Goal: Transaction & Acquisition: Purchase product/service

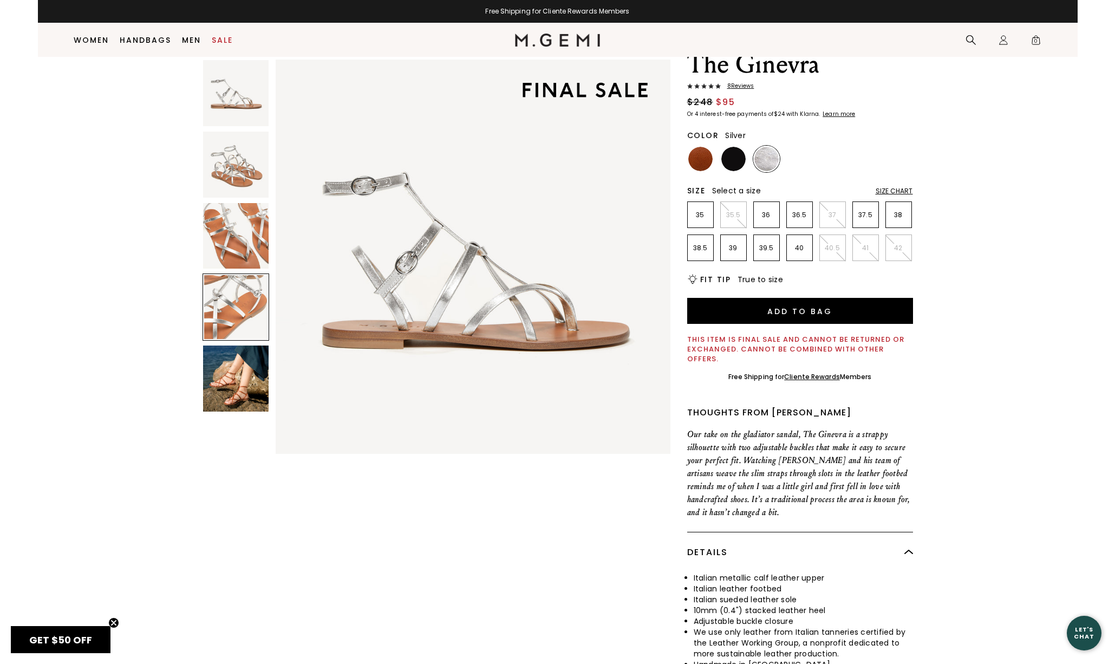
scroll to position [1216, 0]
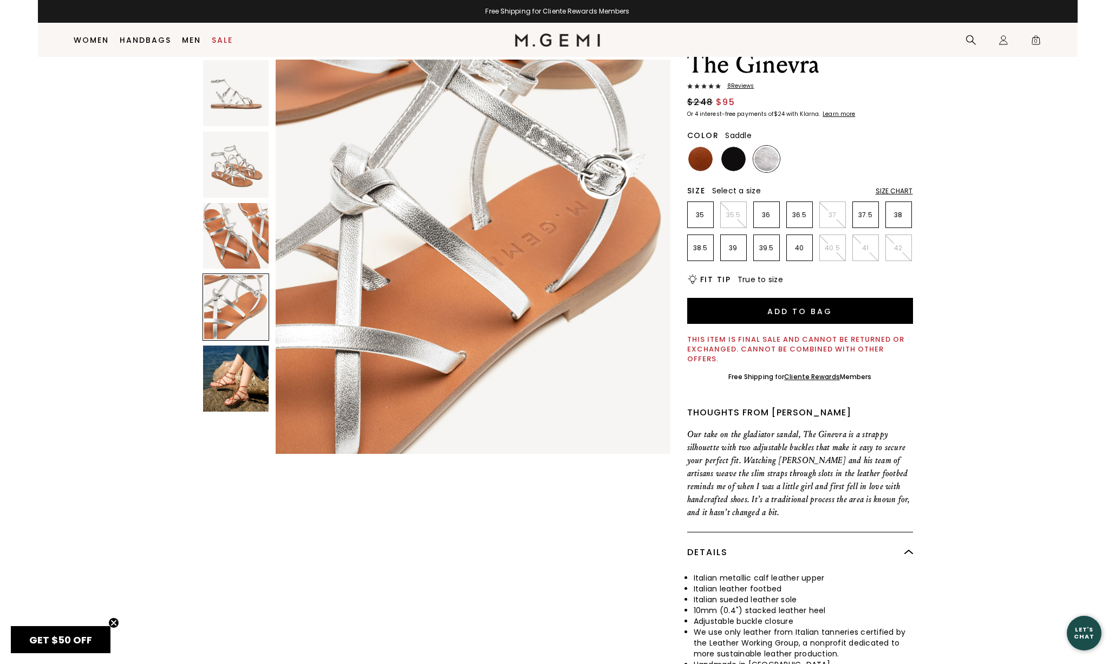
click at [700, 159] on img at bounding box center [700, 159] width 24 height 24
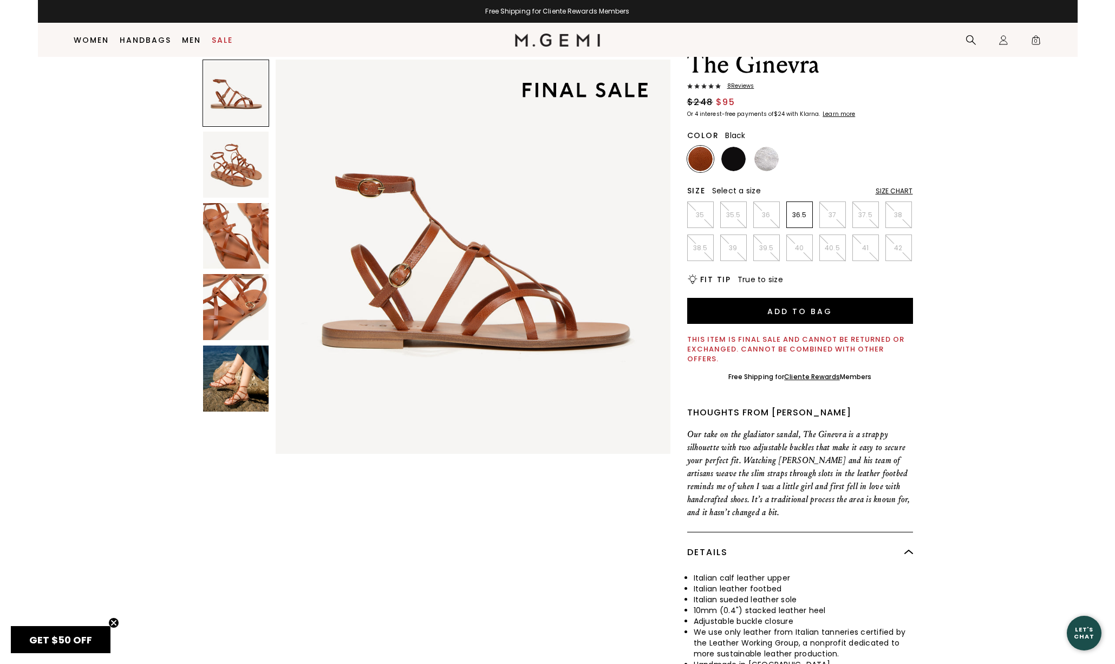
click at [727, 158] on img at bounding box center [733, 159] width 24 height 24
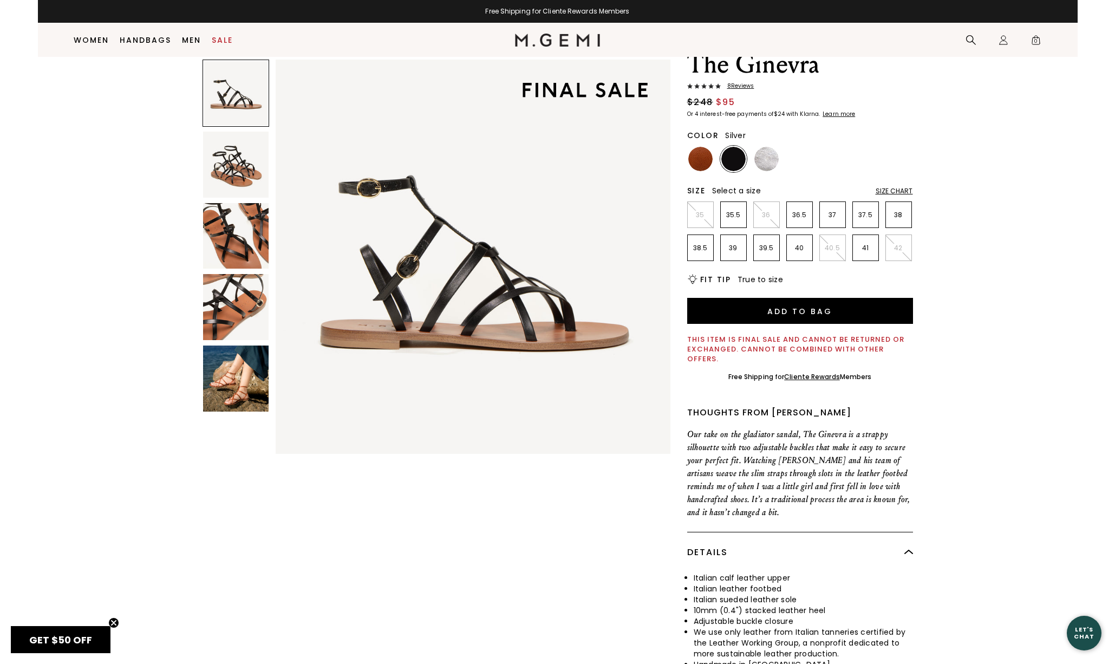
click at [765, 161] on img at bounding box center [766, 159] width 24 height 24
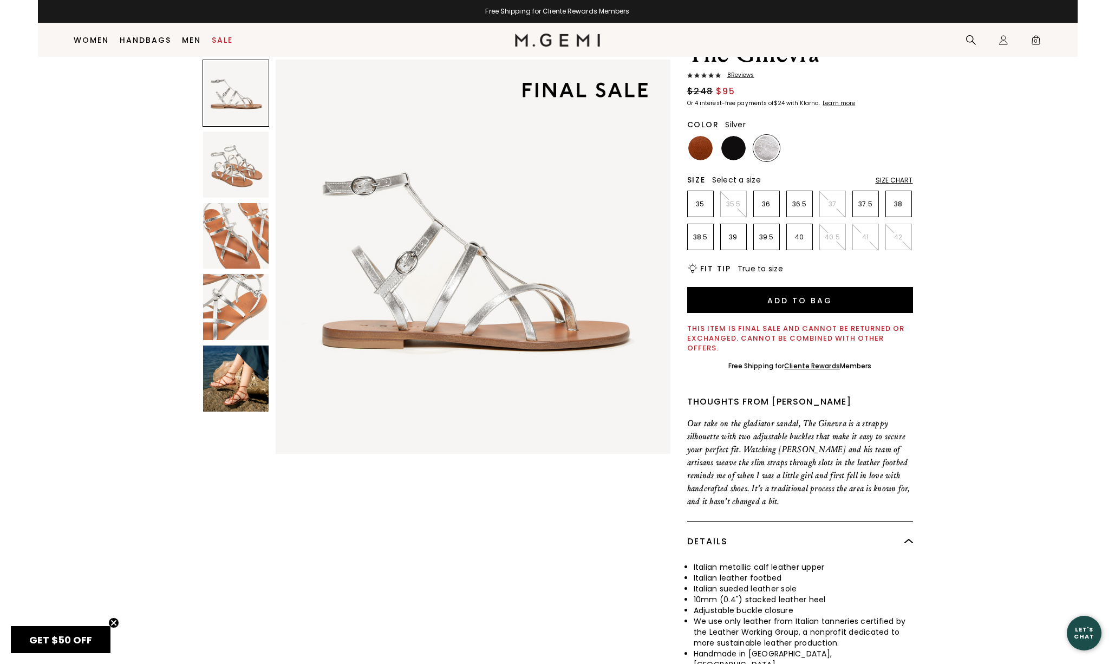
scroll to position [57, 0]
click at [153, 39] on link "Handbags" at bounding box center [145, 40] width 51 height 9
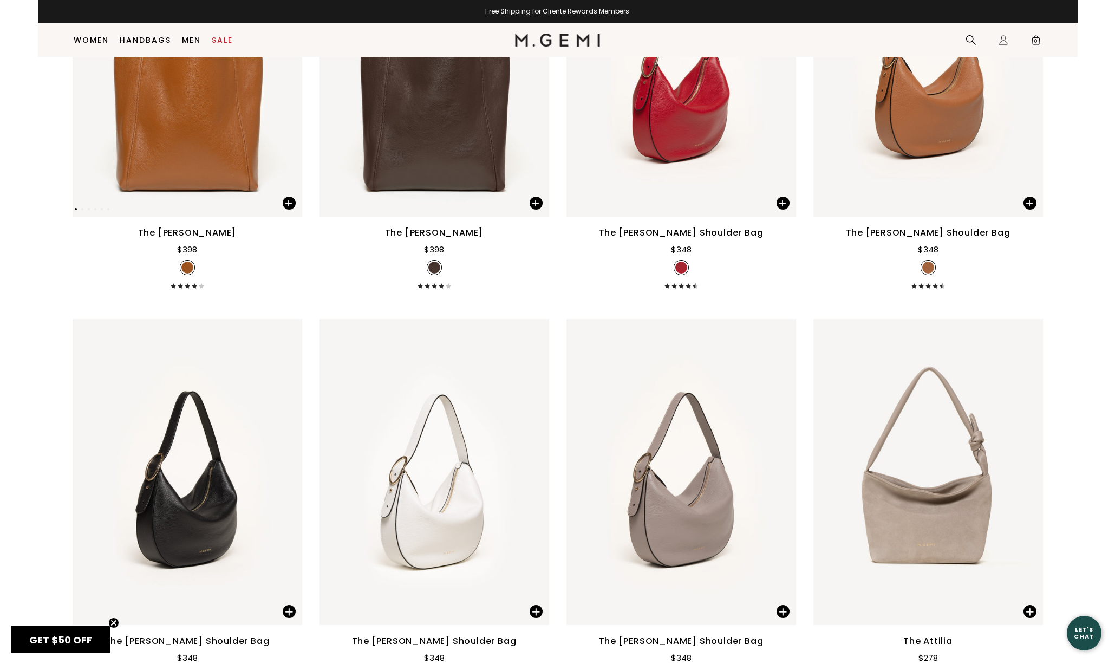
scroll to position [1046, 0]
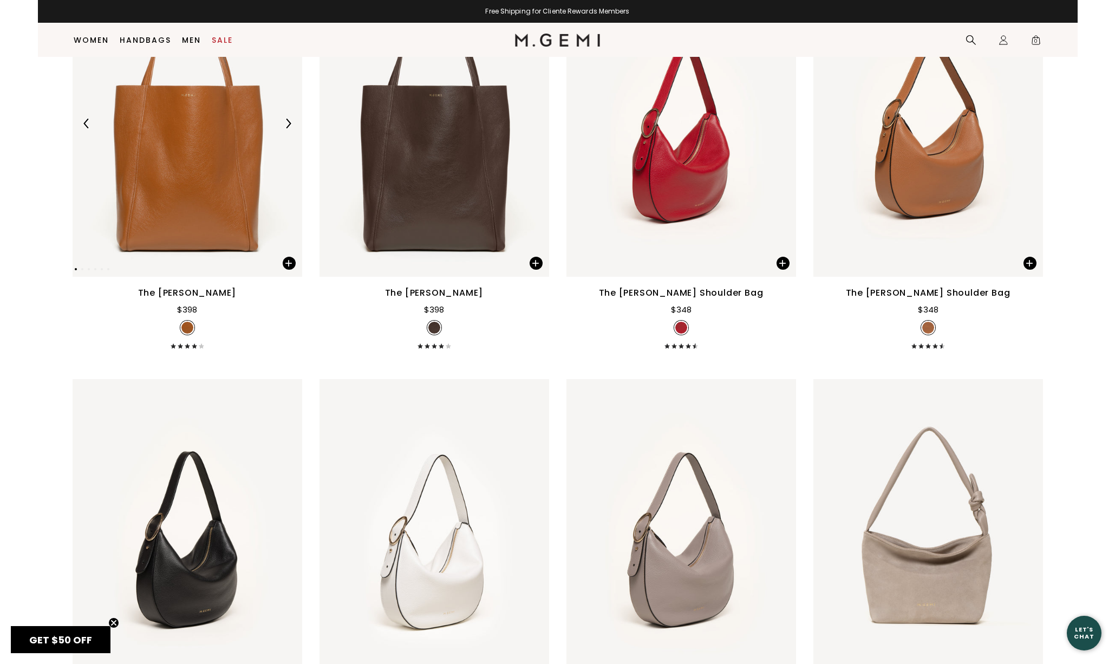
click at [197, 198] on img at bounding box center [188, 124] width 230 height 306
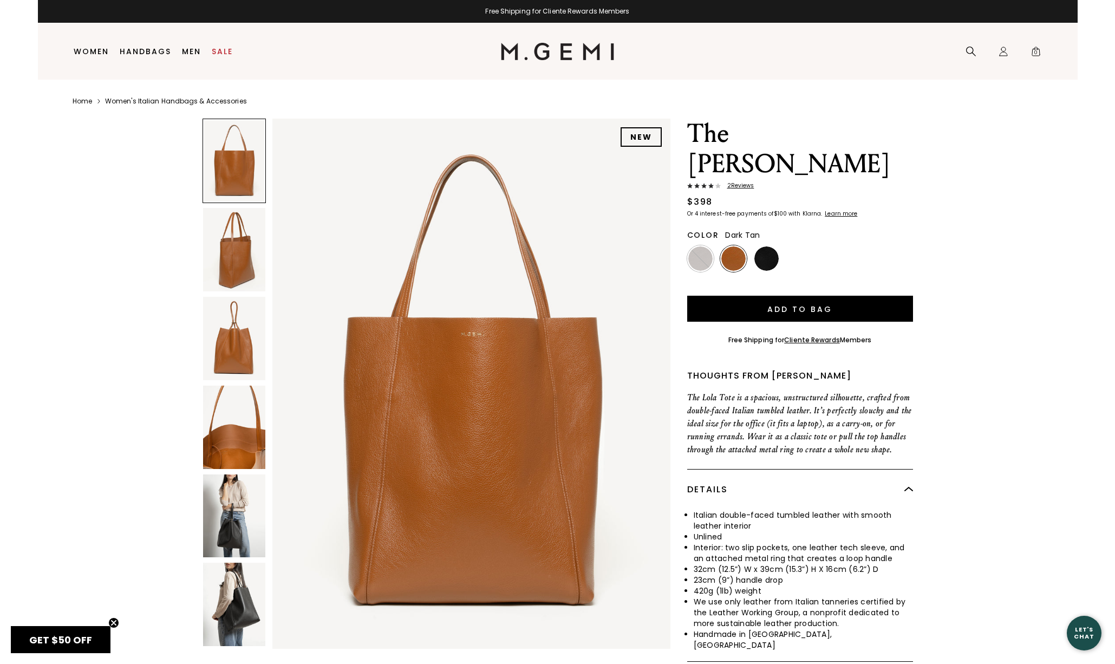
click at [236, 241] on img at bounding box center [234, 249] width 62 height 83
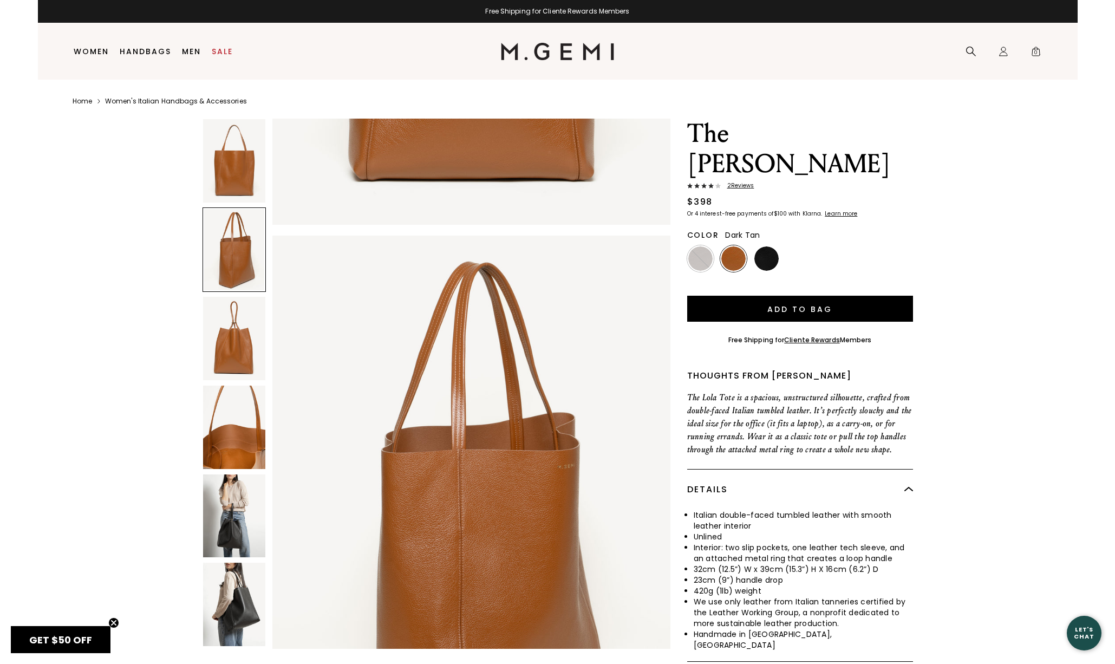
scroll to position [541, 0]
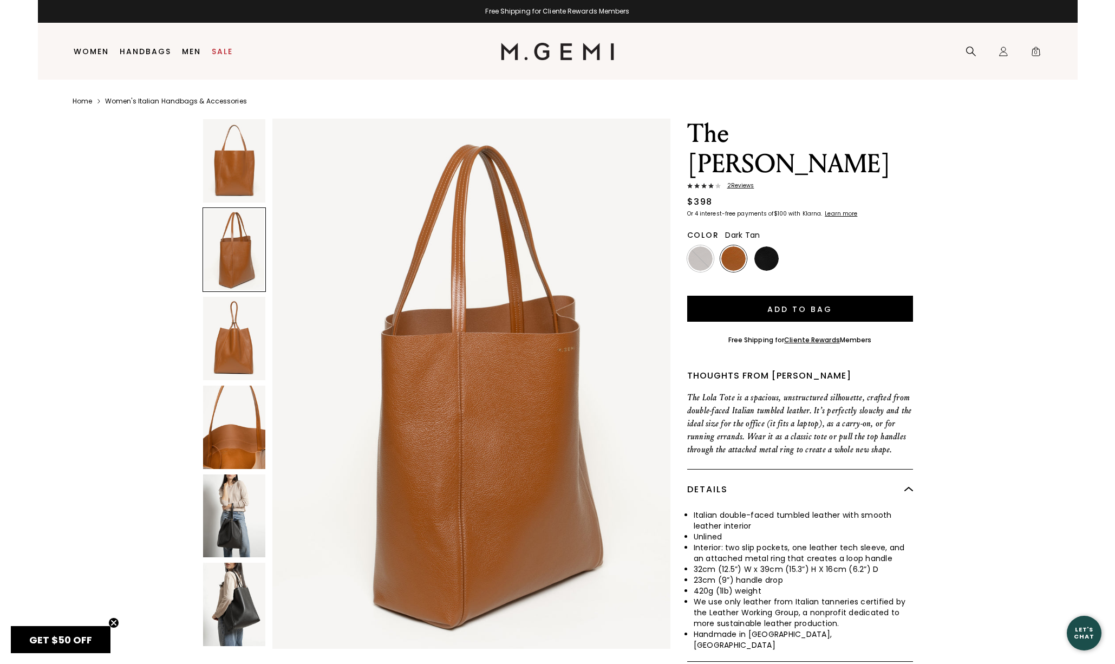
click at [233, 338] on img at bounding box center [234, 338] width 62 height 83
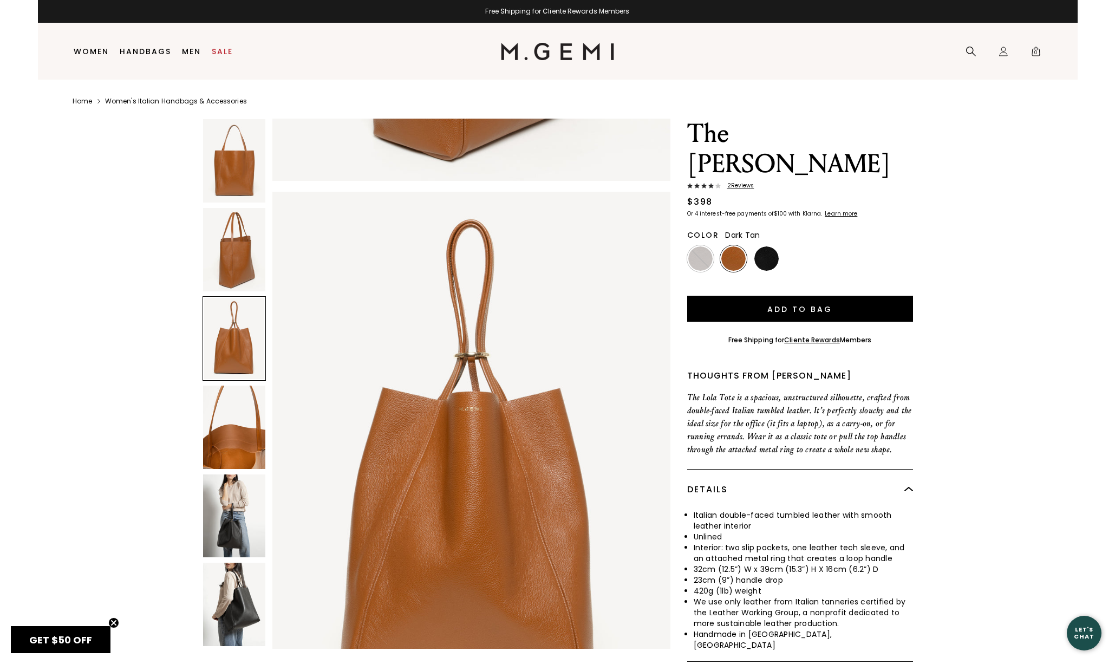
scroll to position [1082, 0]
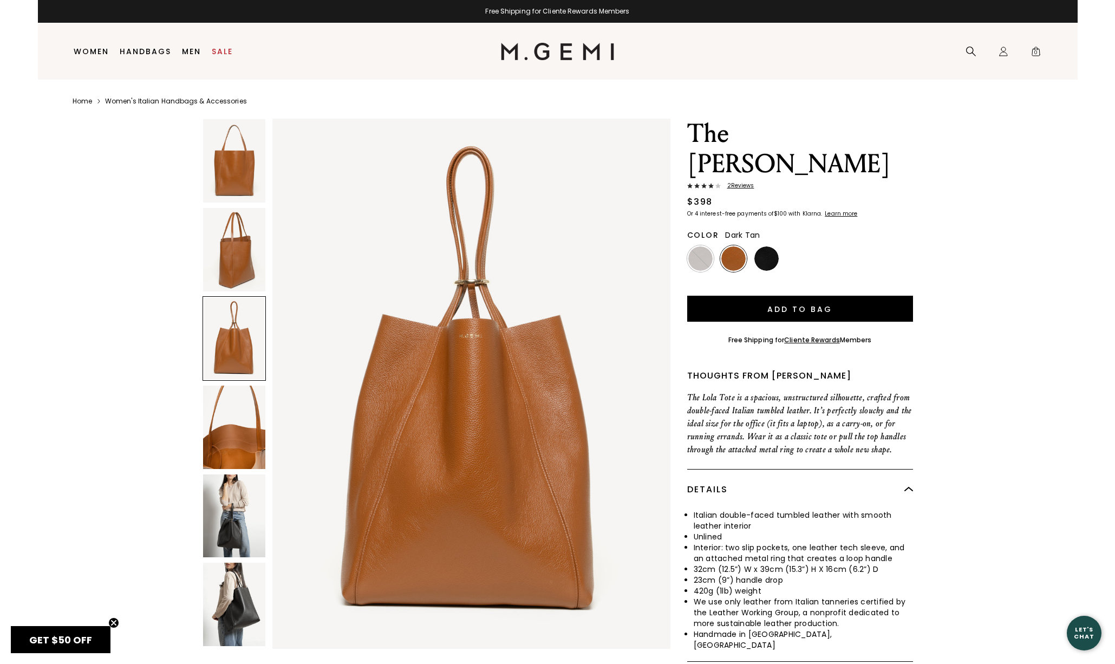
click at [225, 429] on img at bounding box center [234, 427] width 62 height 83
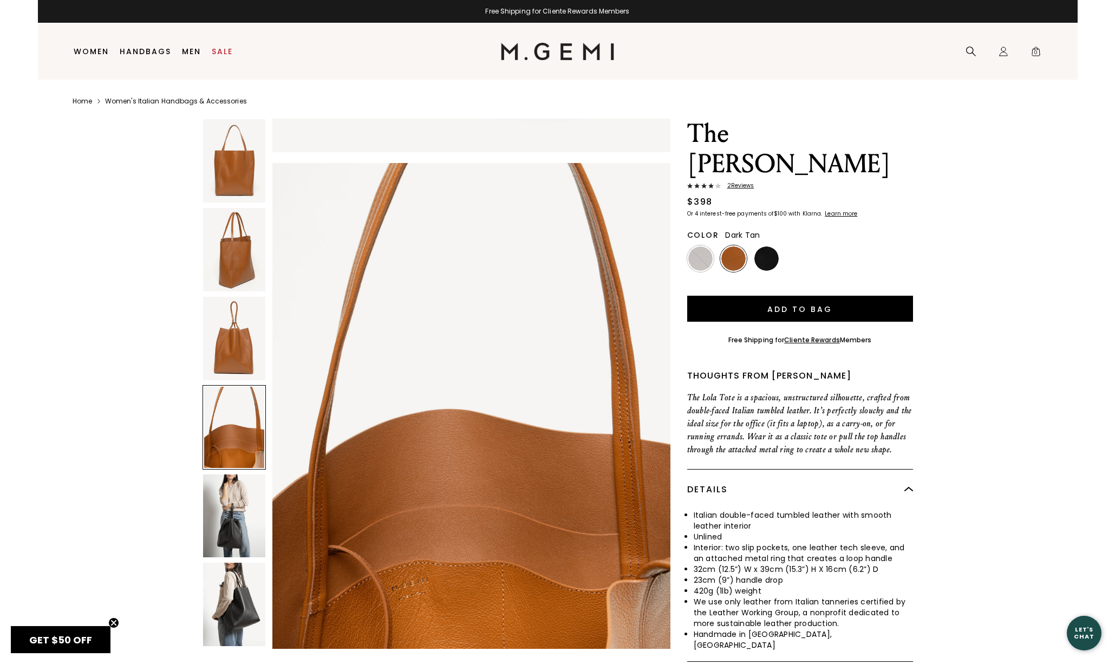
scroll to position [1623, 0]
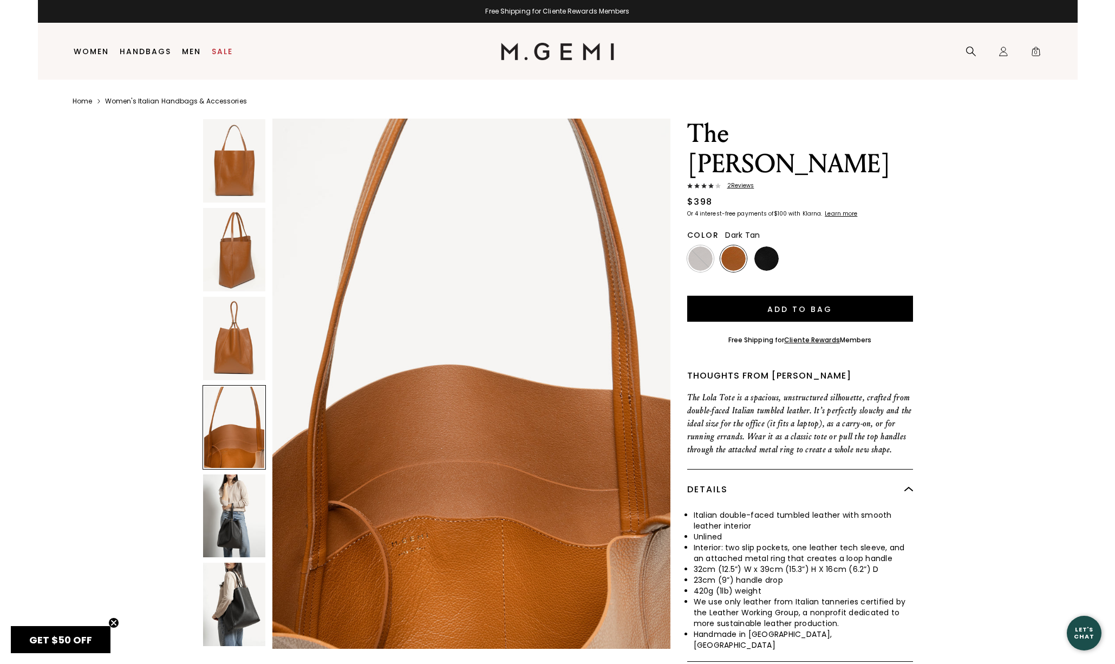
click at [226, 514] on img at bounding box center [234, 515] width 62 height 83
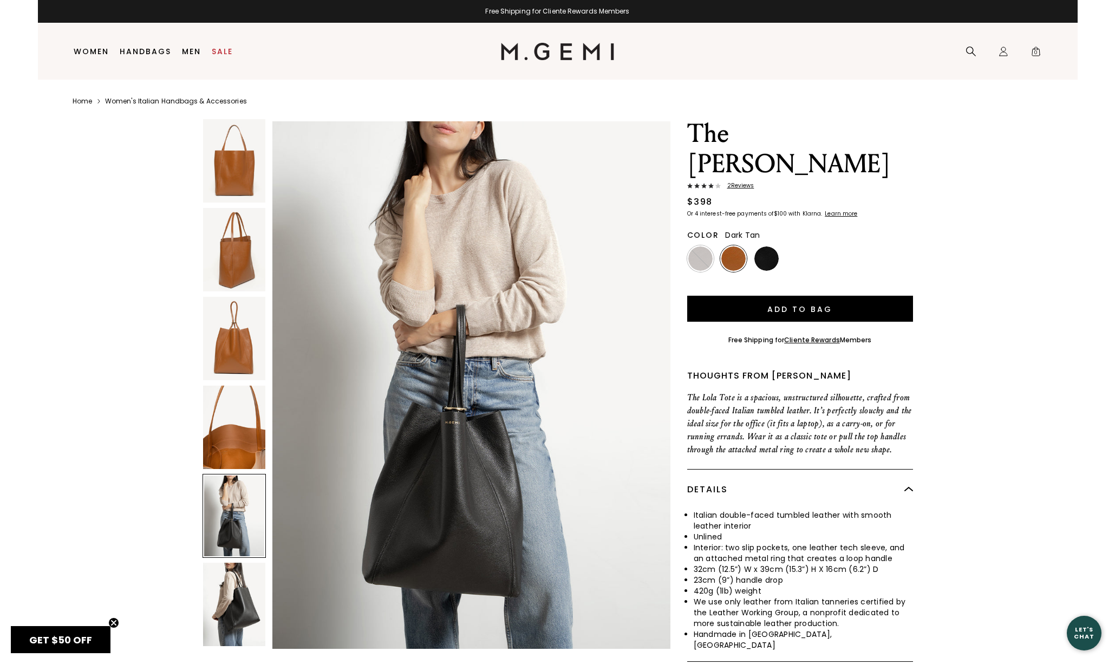
scroll to position [2165, 0]
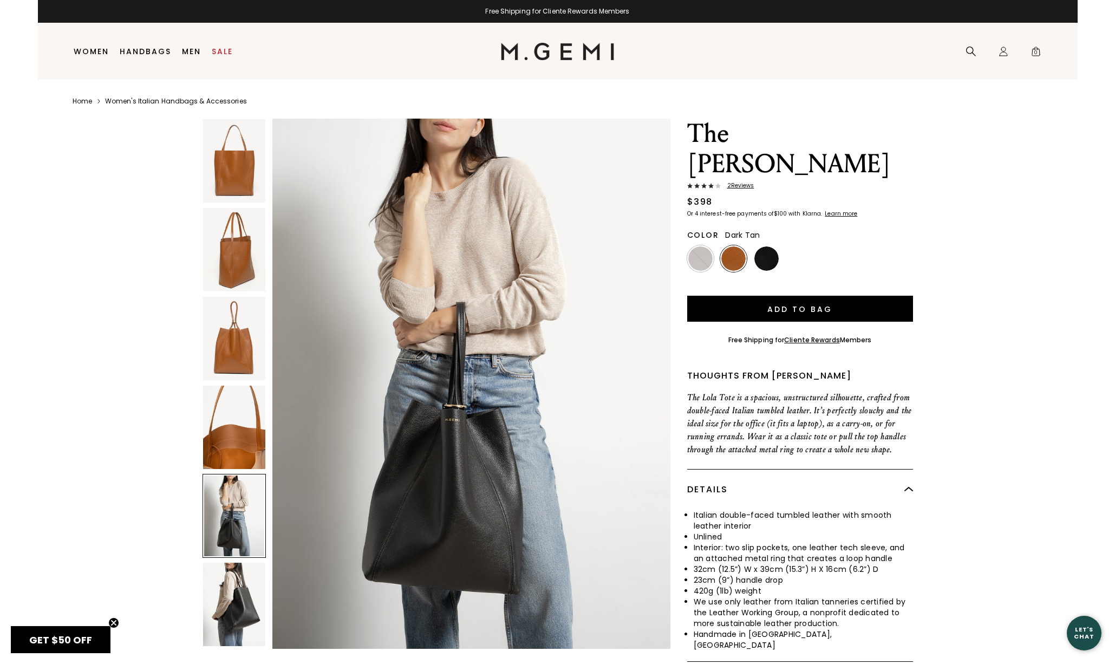
click at [230, 596] on img at bounding box center [234, 604] width 62 height 83
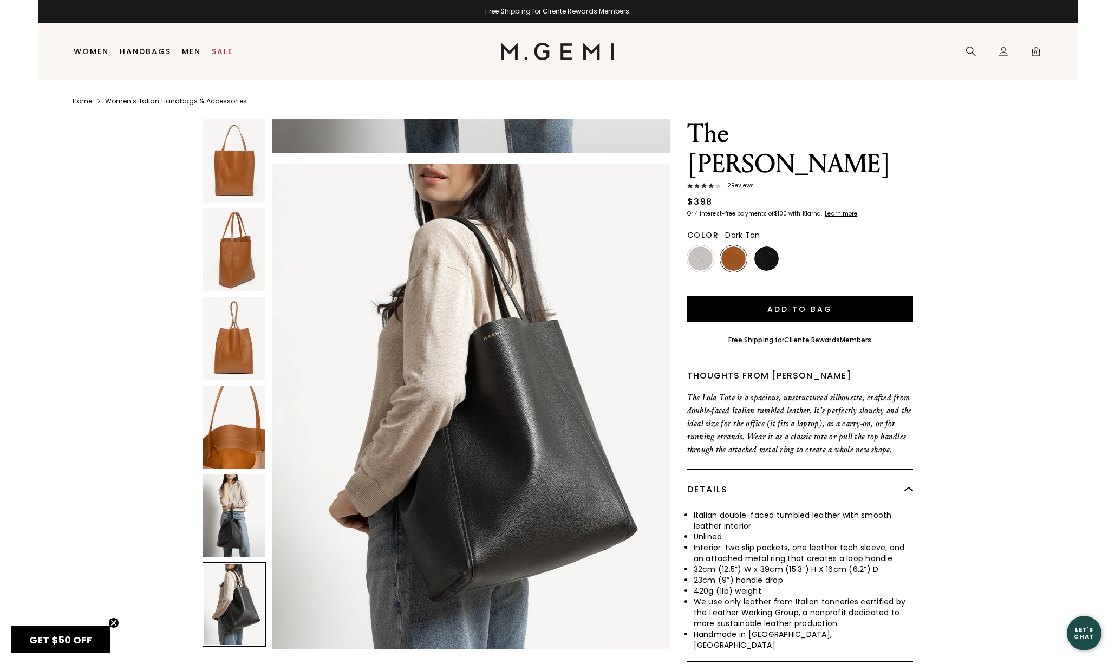
scroll to position [2706, 0]
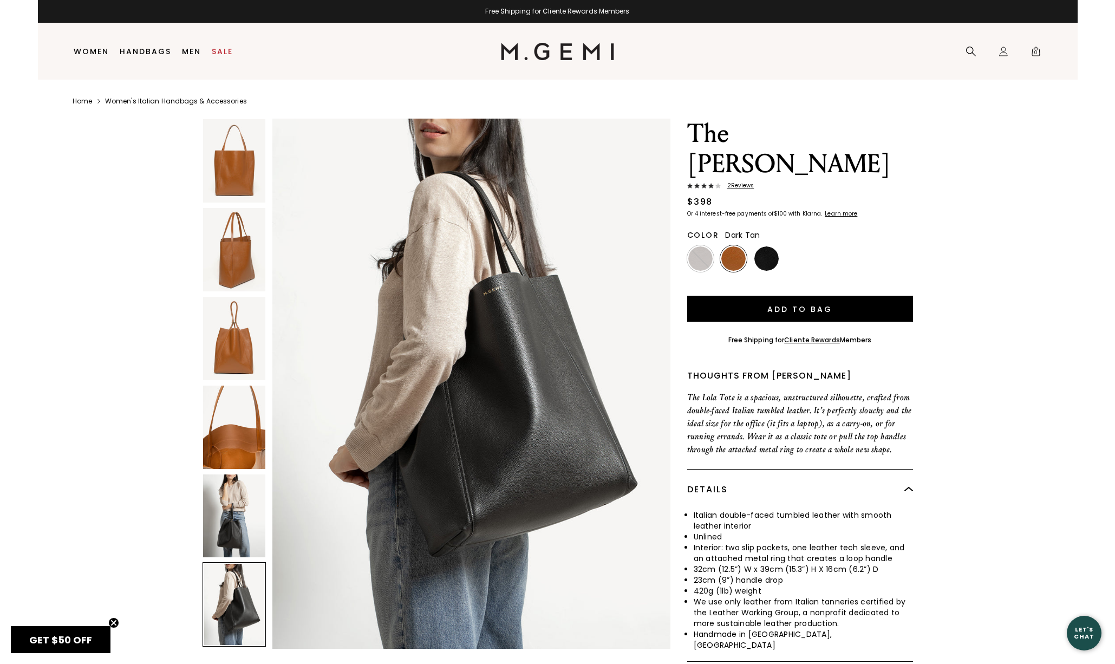
click at [738, 182] on span "2 Review s" at bounding box center [738, 185] width 34 height 6
